Goal: Task Accomplishment & Management: Manage account settings

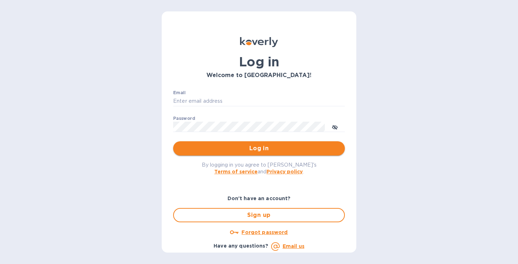
type input "[PERSON_NAME][EMAIL_ADDRESS][DOMAIN_NAME]"
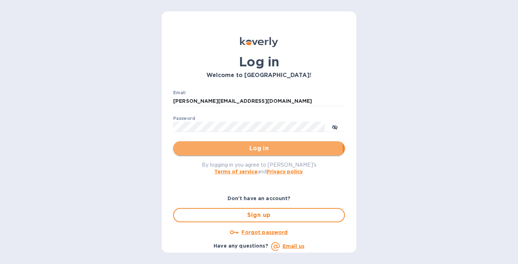
click at [230, 149] on span "Log in" at bounding box center [259, 148] width 160 height 9
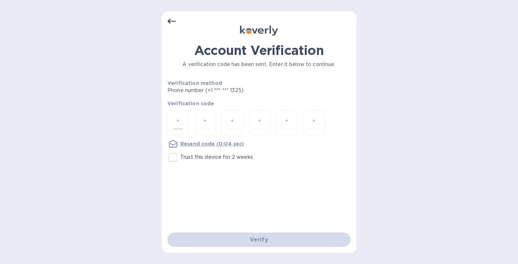
click at [181, 123] on input "number" at bounding box center [177, 122] width 9 height 13
type input "8"
type input "4"
type input "6"
type input "1"
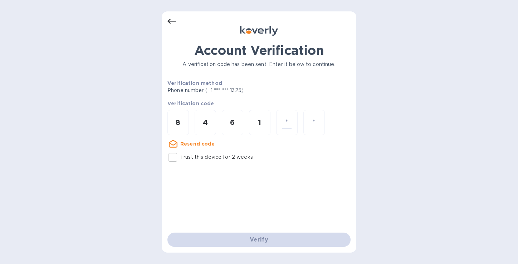
type input "7"
type input "5"
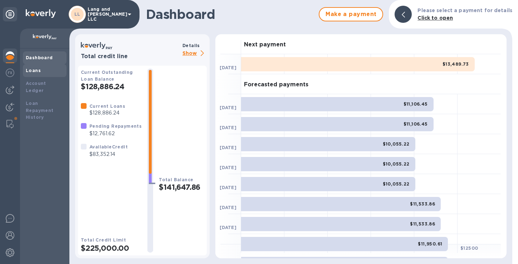
click at [39, 76] on div "Loans" at bounding box center [45, 70] width 44 height 13
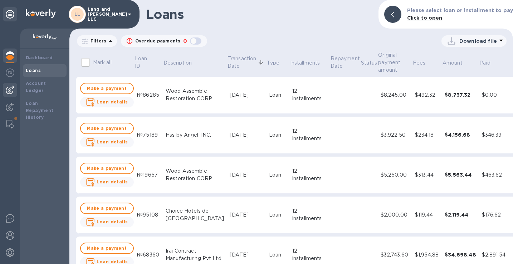
click at [11, 90] on img at bounding box center [10, 90] width 9 height 9
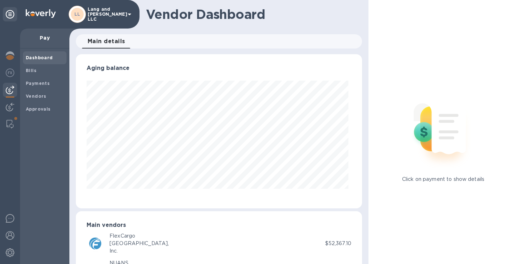
scroll to position [154, 283]
click at [30, 73] on b "Bills" at bounding box center [31, 70] width 11 height 5
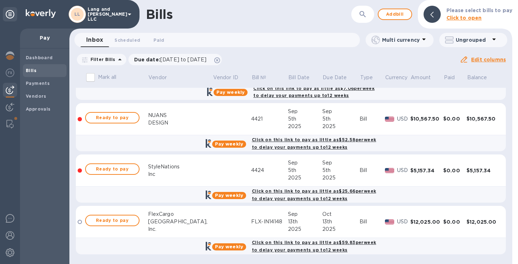
scroll to position [393, 0]
